Goal: Task Accomplishment & Management: Use online tool/utility

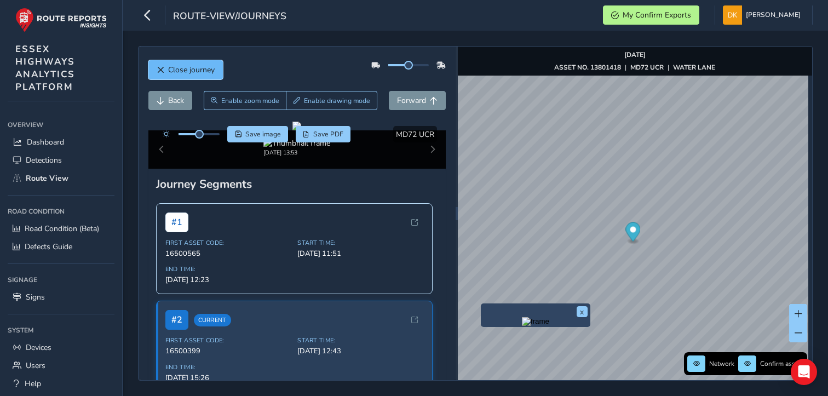
click at [181, 66] on span "Close journey" at bounding box center [191, 70] width 47 height 10
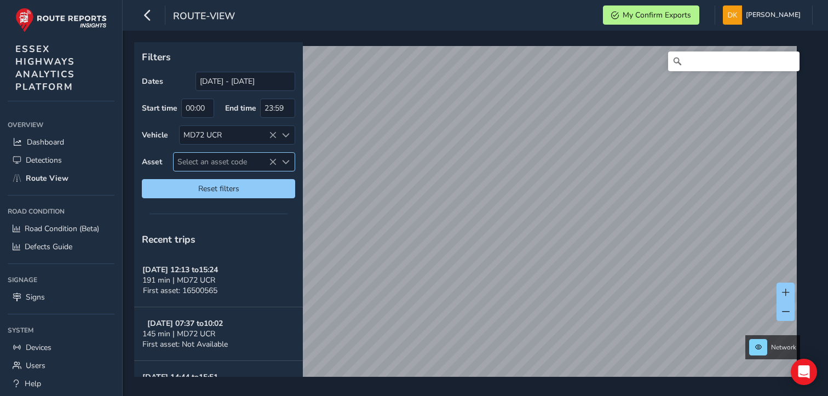
click at [270, 162] on icon at bounding box center [273, 162] width 8 height 8
click at [219, 159] on span "Select an asset code" at bounding box center [225, 162] width 103 height 18
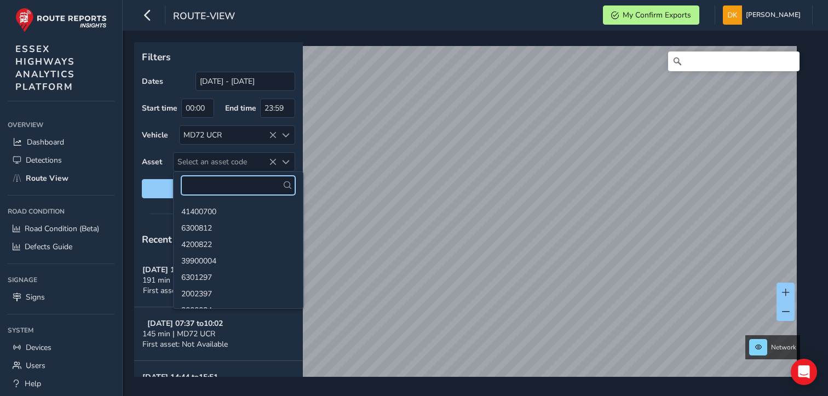
click at [205, 179] on input "text" at bounding box center [238, 185] width 114 height 19
paste input "13801418"
type input "13801418"
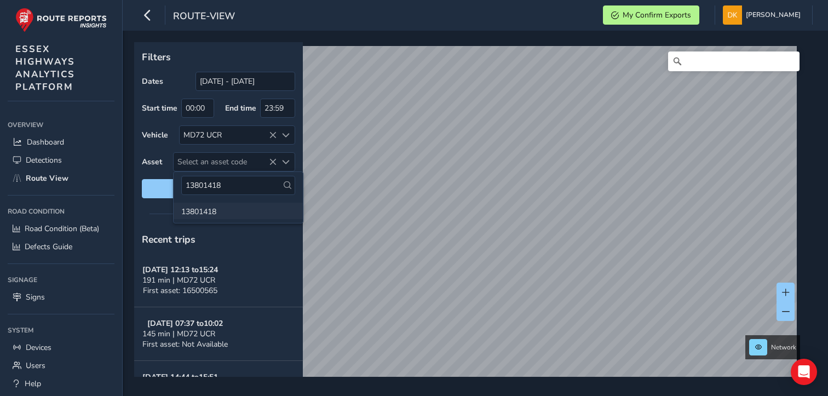
click at [204, 206] on li "13801418" at bounding box center [238, 211] width 129 height 16
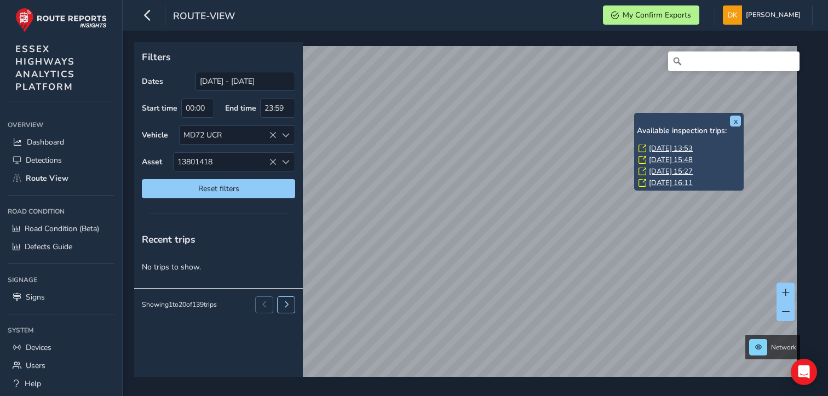
click at [670, 148] on link "[DATE] 13:53" at bounding box center [671, 148] width 44 height 10
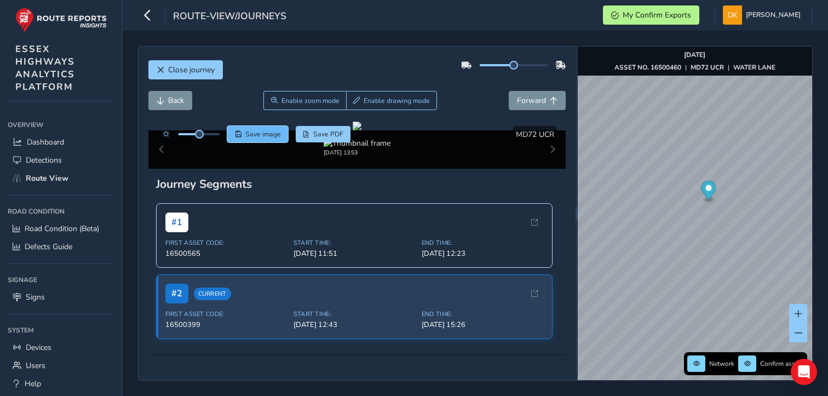
click at [260, 132] on span "Save image" at bounding box center [263, 134] width 36 height 9
click at [259, 137] on span "Save image" at bounding box center [263, 134] width 36 height 9
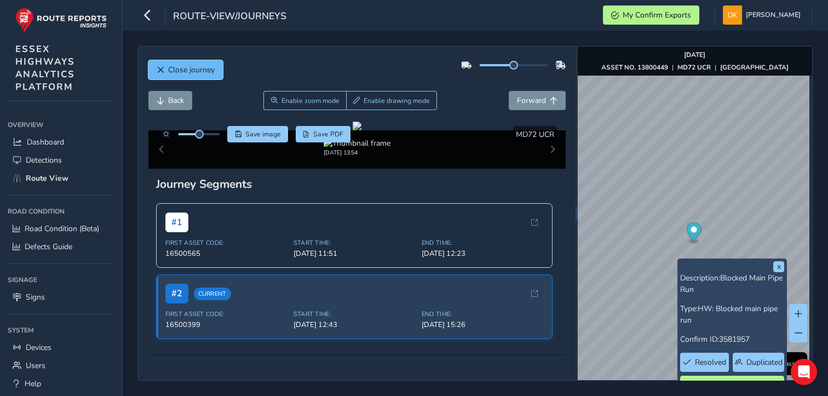
click at [172, 72] on span "Close journey" at bounding box center [191, 70] width 47 height 10
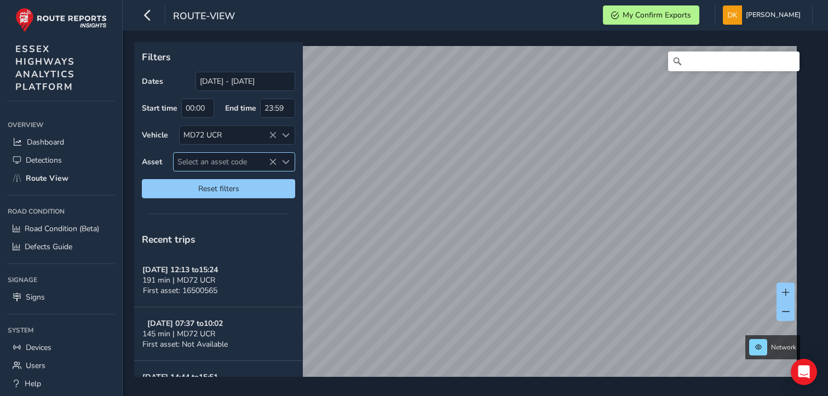
click at [203, 160] on span "Select an asset code" at bounding box center [225, 162] width 103 height 18
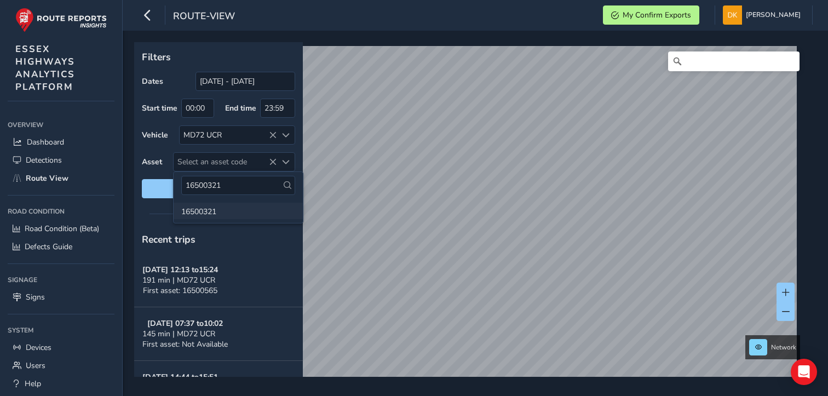
type input "16500321"
click at [211, 214] on li "16500321" at bounding box center [238, 211] width 129 height 16
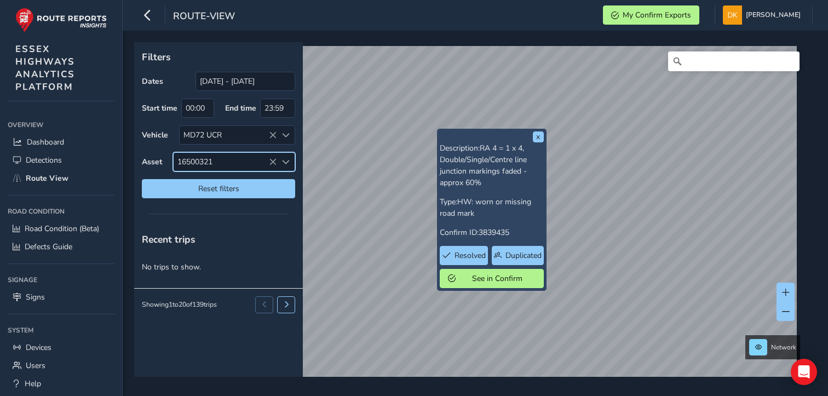
click at [446, 287] on div "x Description: RA 4 = 1 x 4, Double/Single/Centre line junction markings faded …" at bounding box center [491, 210] width 109 height 162
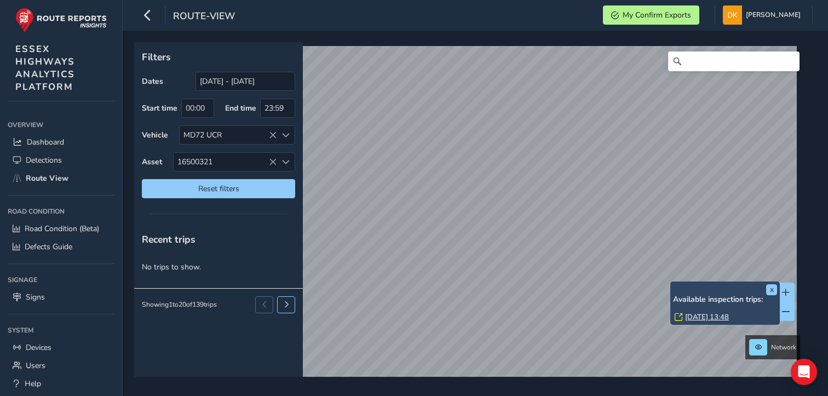
click at [702, 318] on link "[DATE] 13:48" at bounding box center [707, 317] width 44 height 10
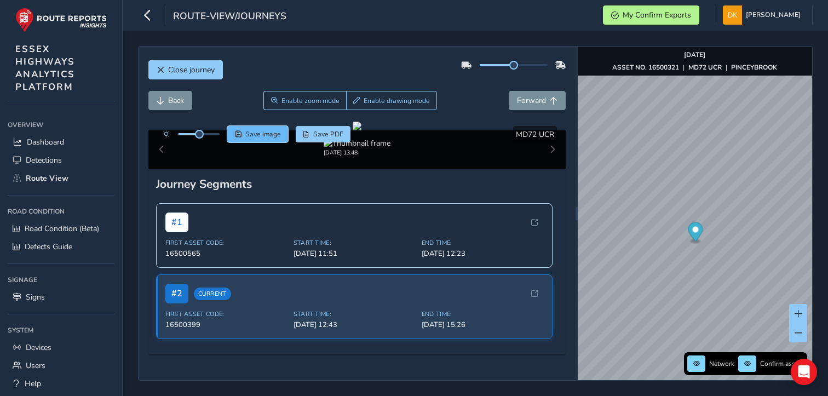
click at [265, 135] on span "Save image" at bounding box center [263, 134] width 36 height 9
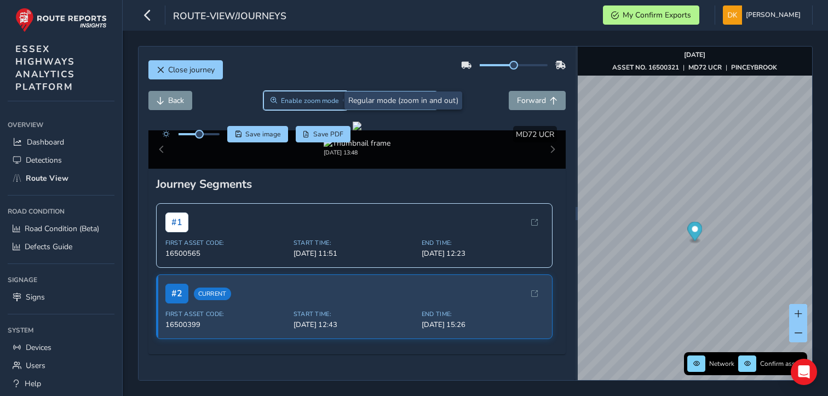
click at [322, 102] on span "Enable zoom mode" at bounding box center [310, 100] width 58 height 9
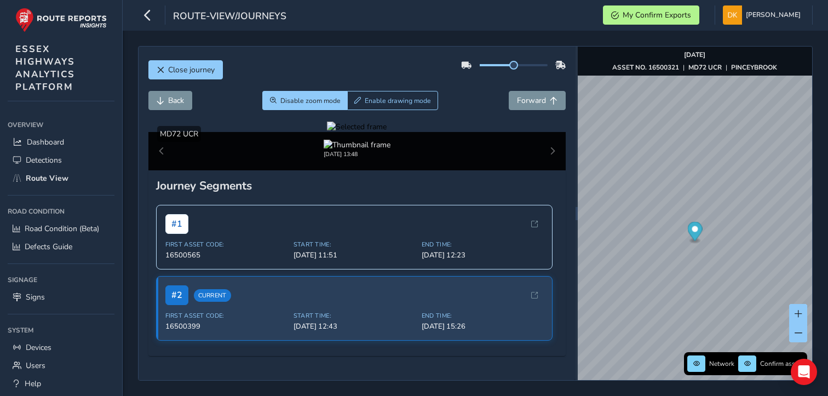
click at [327, 132] on div at bounding box center [357, 127] width 60 height 10
click at [326, 260] on img at bounding box center [606, 170] width 1577 height 887
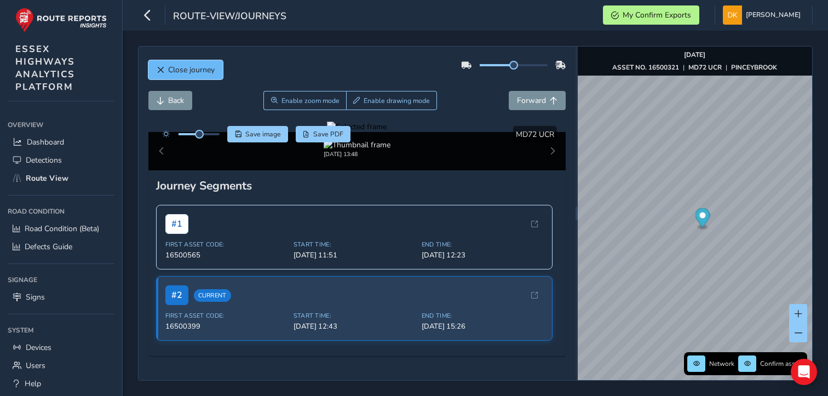
click at [175, 69] on span "Close journey" at bounding box center [191, 70] width 47 height 10
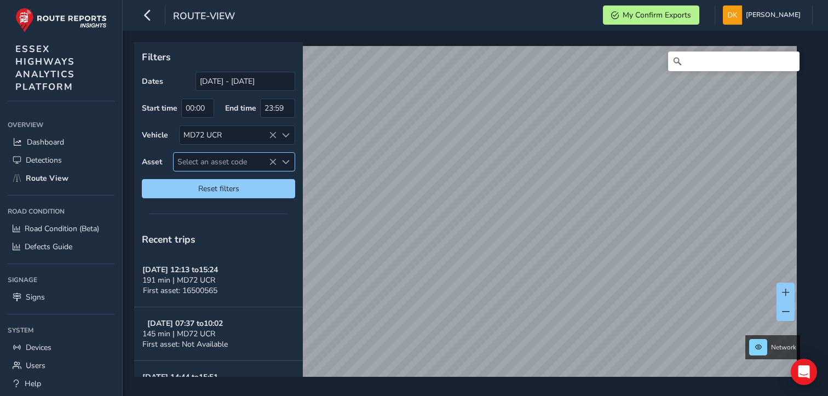
click at [199, 159] on span "Select an asset code" at bounding box center [225, 162] width 103 height 18
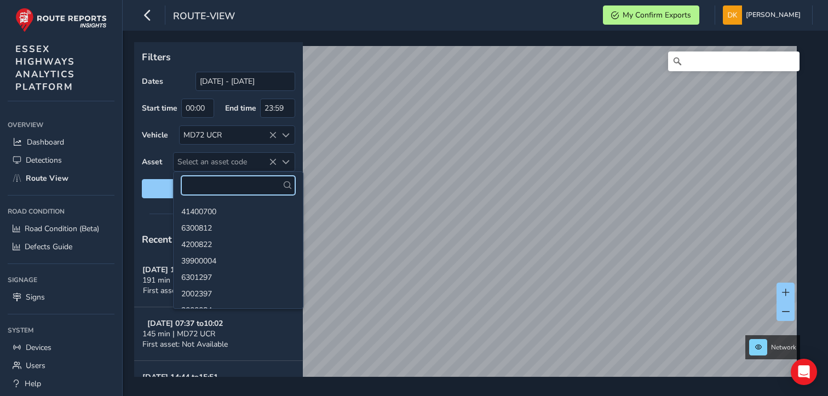
paste input "13800449"
type input "13800449"
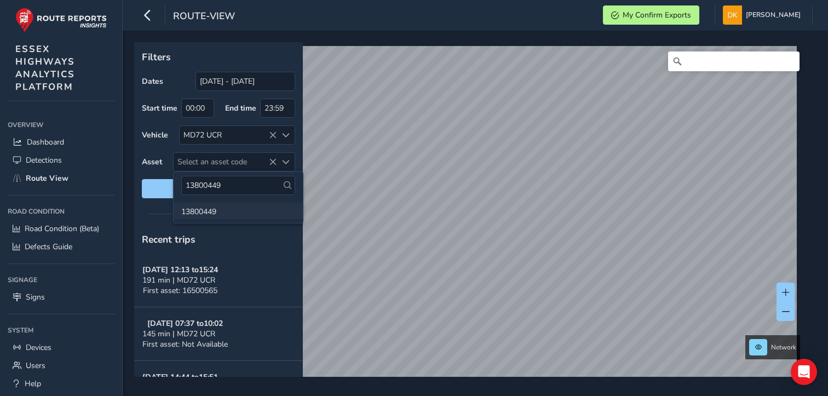
click at [195, 212] on li "13800449" at bounding box center [238, 211] width 129 height 16
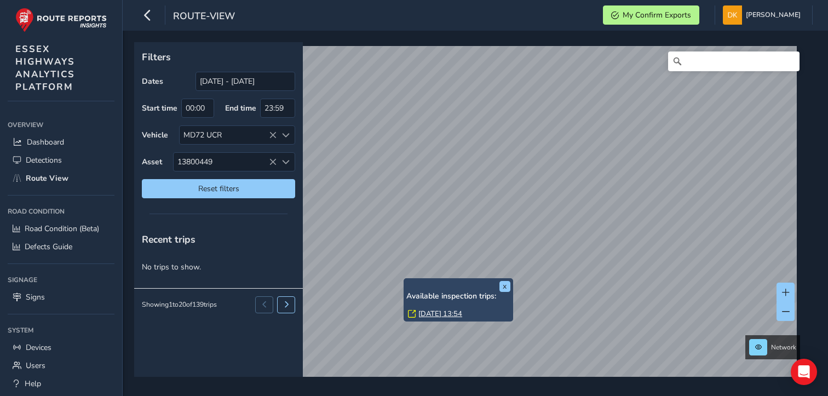
click at [429, 312] on link "[DATE] 13:54" at bounding box center [440, 314] width 44 height 10
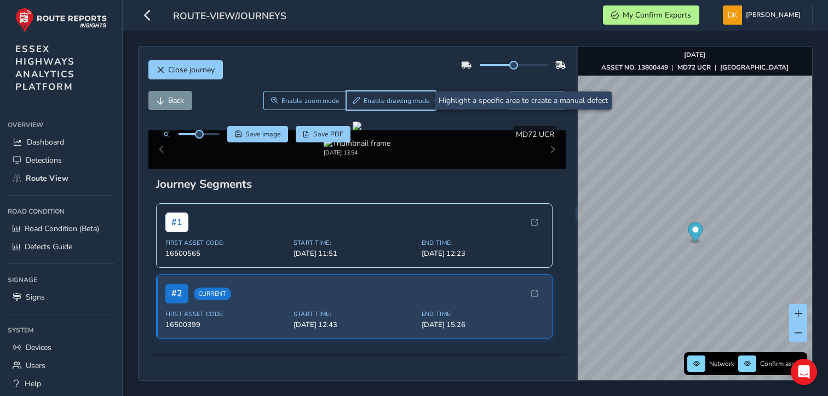
click at [386, 102] on span "Enable drawing mode" at bounding box center [397, 100] width 66 height 9
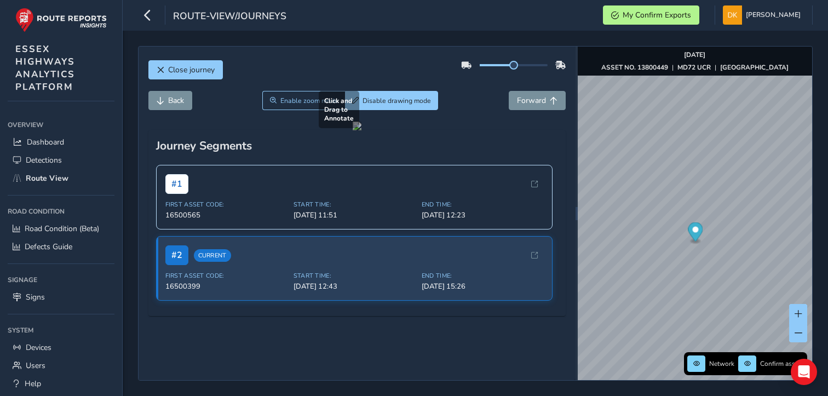
drag, startPoint x: 354, startPoint y: 212, endPoint x: 466, endPoint y: 291, distance: 137.6
click at [361, 130] on div at bounding box center [357, 126] width 9 height 9
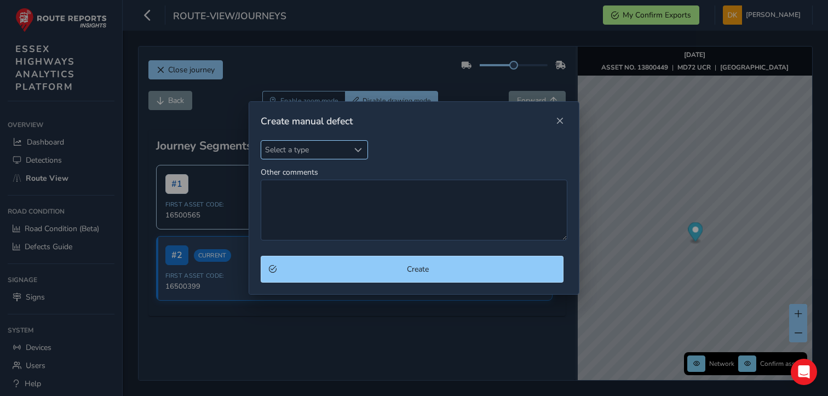
click at [359, 146] on span "Select a type" at bounding box center [358, 150] width 8 height 8
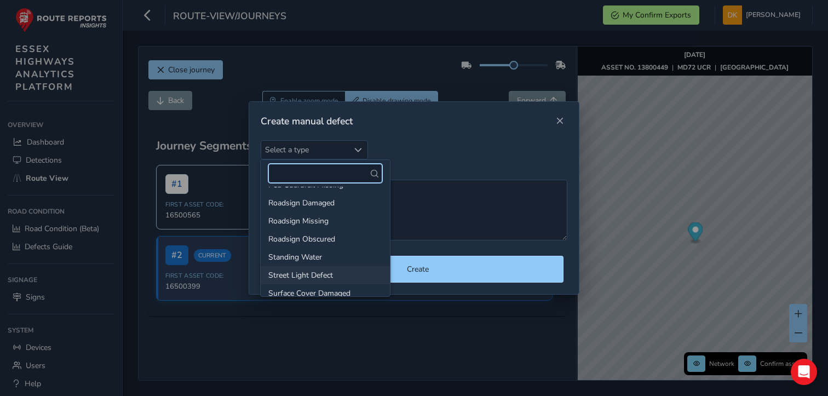
scroll to position [383, 0]
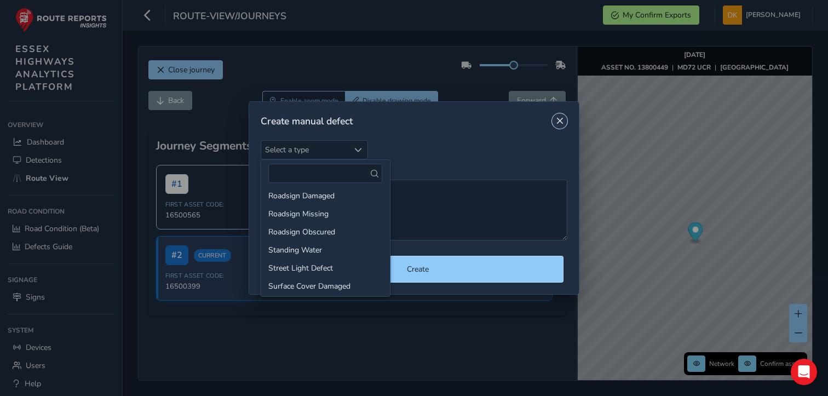
click at [557, 119] on span "Close" at bounding box center [560, 121] width 8 height 8
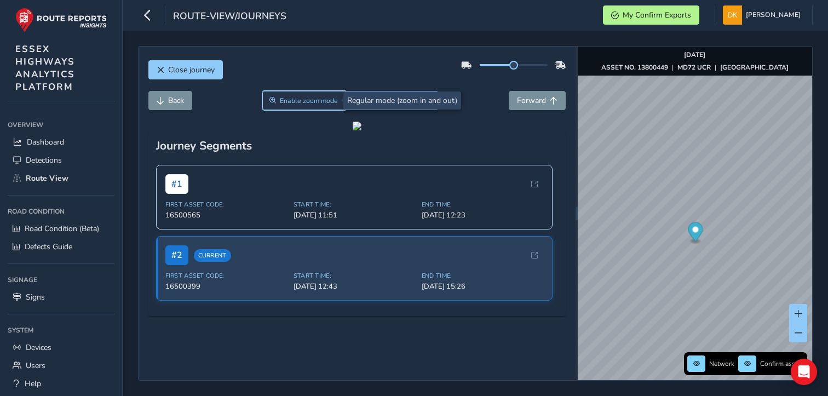
click at [305, 102] on span "Enable zoom mode" at bounding box center [309, 100] width 58 height 9
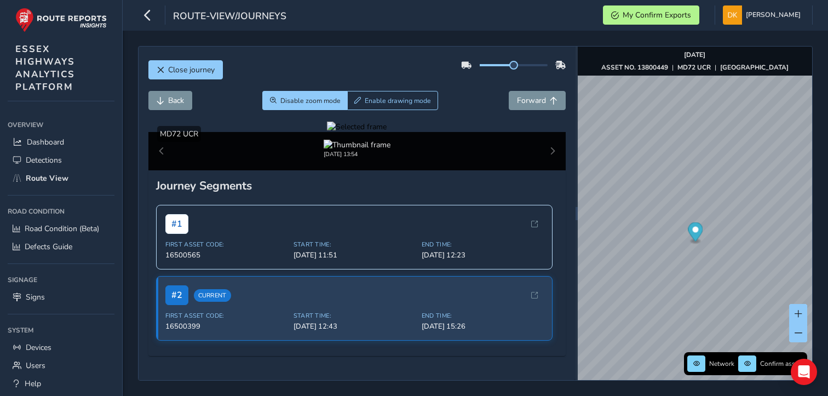
click at [387, 132] on div at bounding box center [357, 127] width 60 height 10
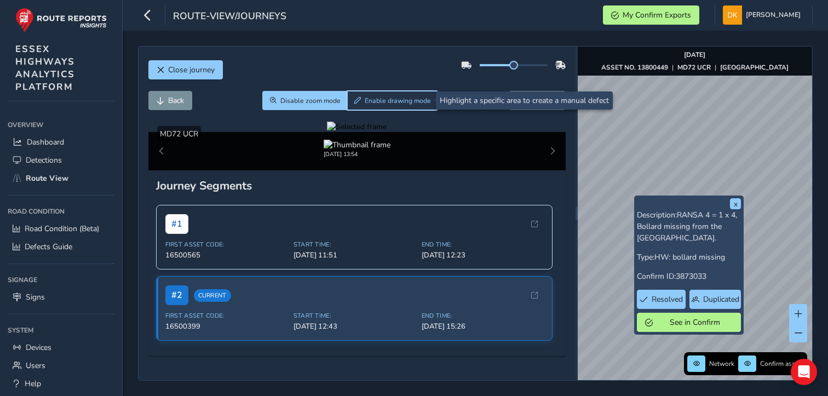
click at [365, 98] on span "Enable drawing mode" at bounding box center [398, 100] width 66 height 9
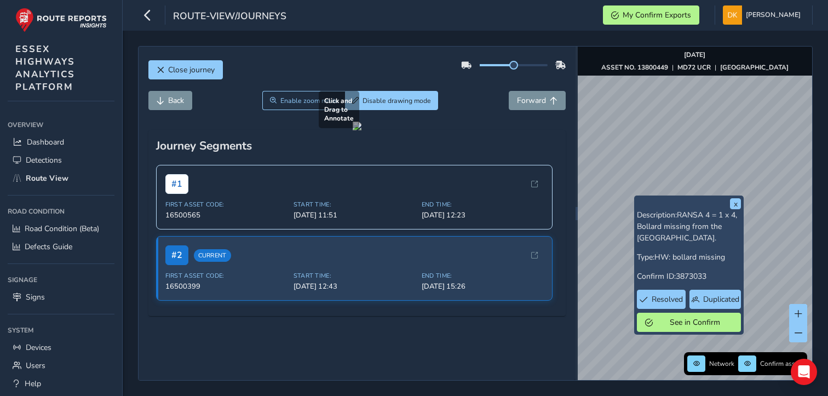
click at [353, 130] on div at bounding box center [357, 126] width 9 height 9
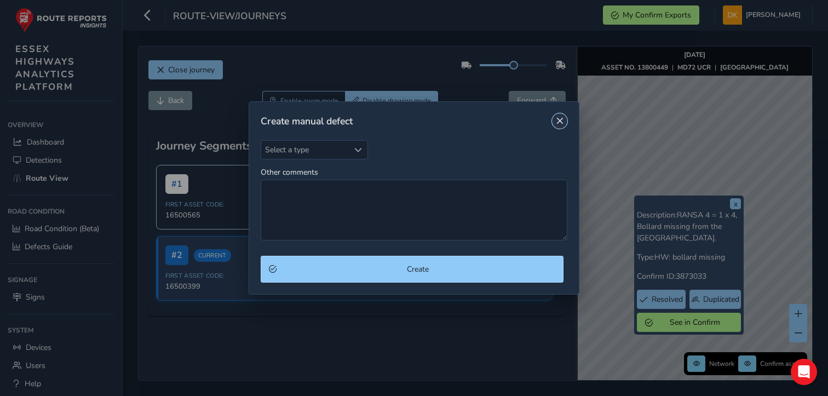
click at [561, 125] on button "Close" at bounding box center [559, 120] width 15 height 15
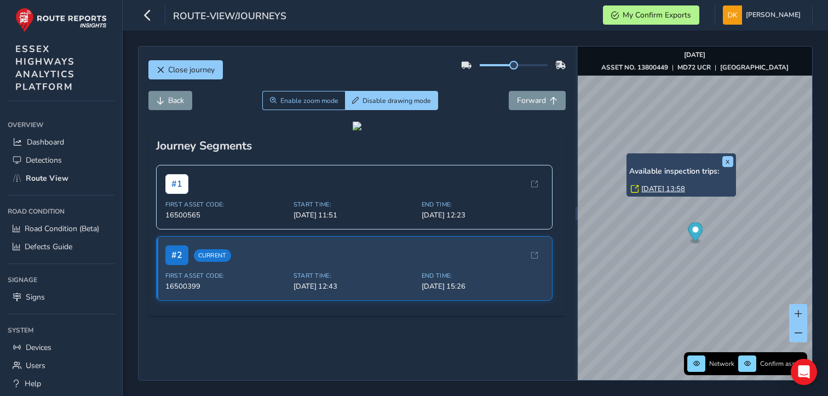
click at [694, 164] on div "x Available inspection trips: [DATE] 13:58" at bounding box center [681, 175] width 104 height 38
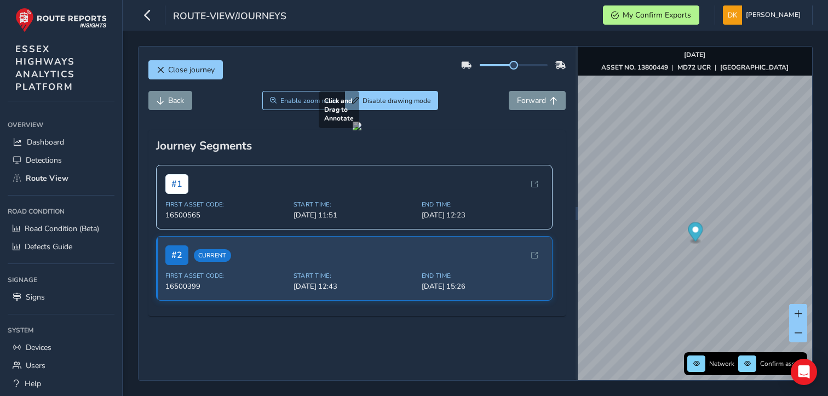
scroll to position [0, 0]
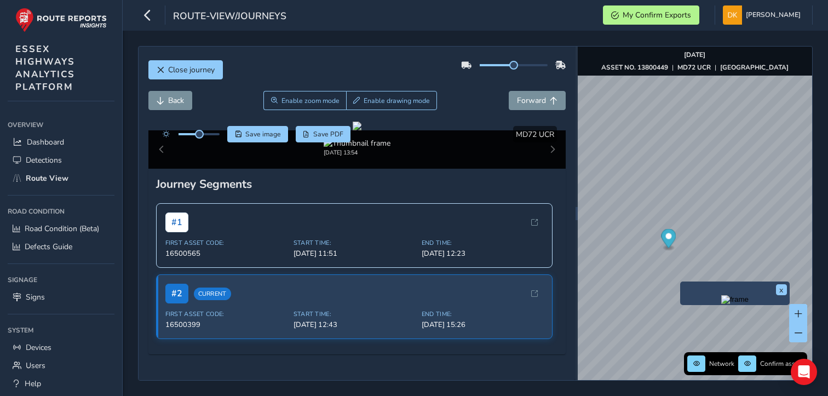
click at [732, 304] on img "Preview frame" at bounding box center [734, 299] width 27 height 9
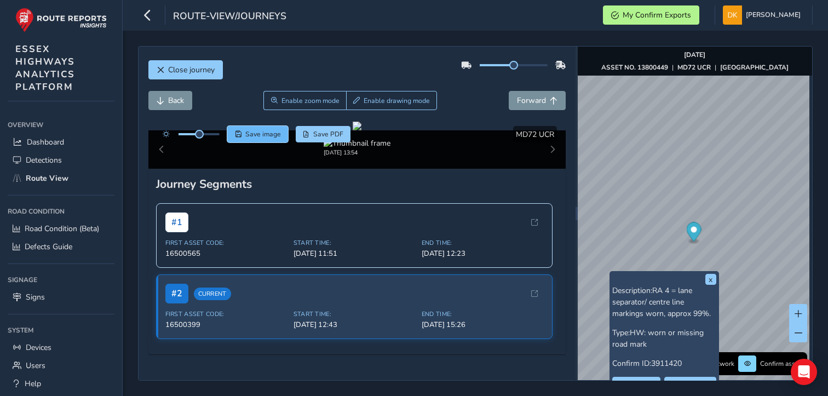
click at [260, 135] on span "Save image" at bounding box center [263, 134] width 36 height 9
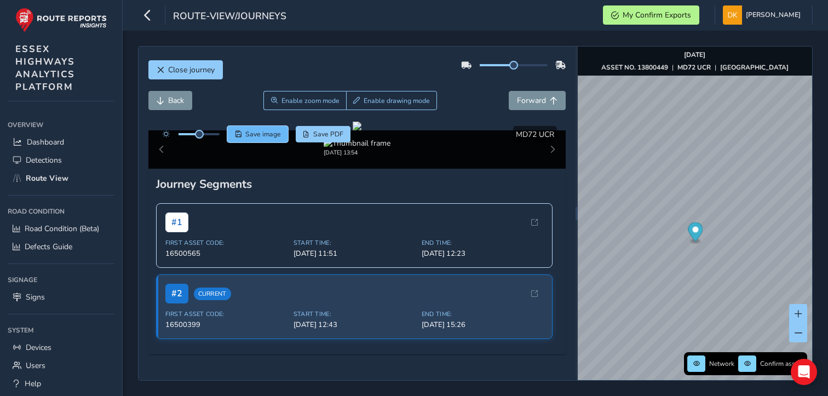
click at [268, 139] on button "Save image" at bounding box center [257, 134] width 61 height 16
click at [784, 37] on div "Close journey Back Enable zoom mode Enable drawing mode Forward Click and Drag …" at bounding box center [475, 213] width 705 height 365
